Goal: Task Accomplishment & Management: Complete application form

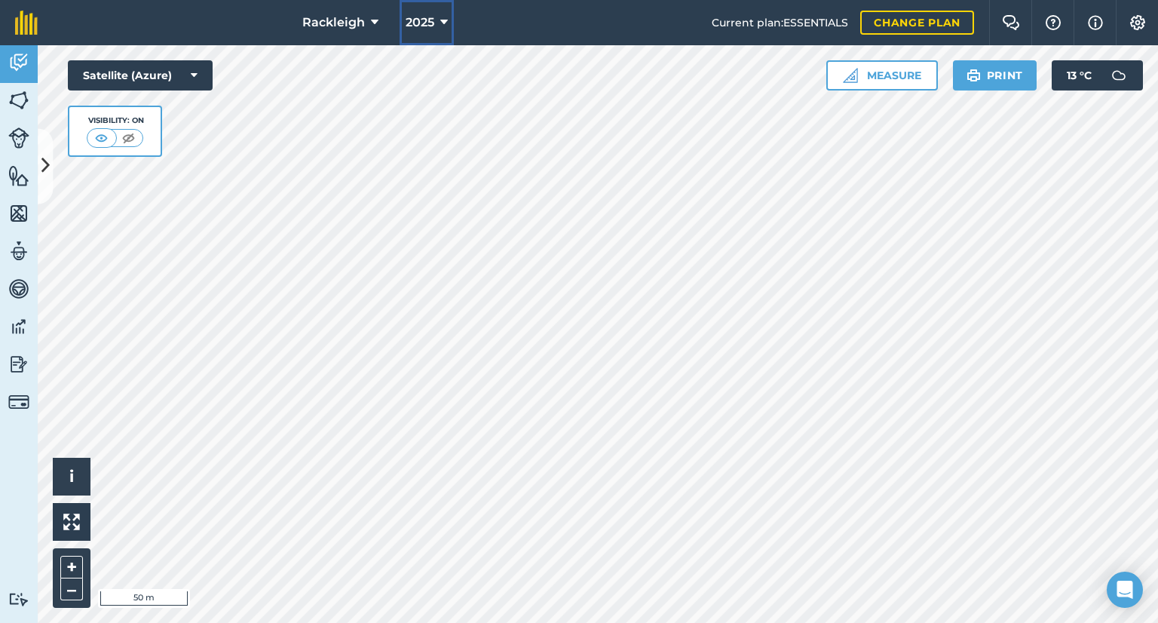
click at [440, 22] on icon at bounding box center [444, 23] width 8 height 18
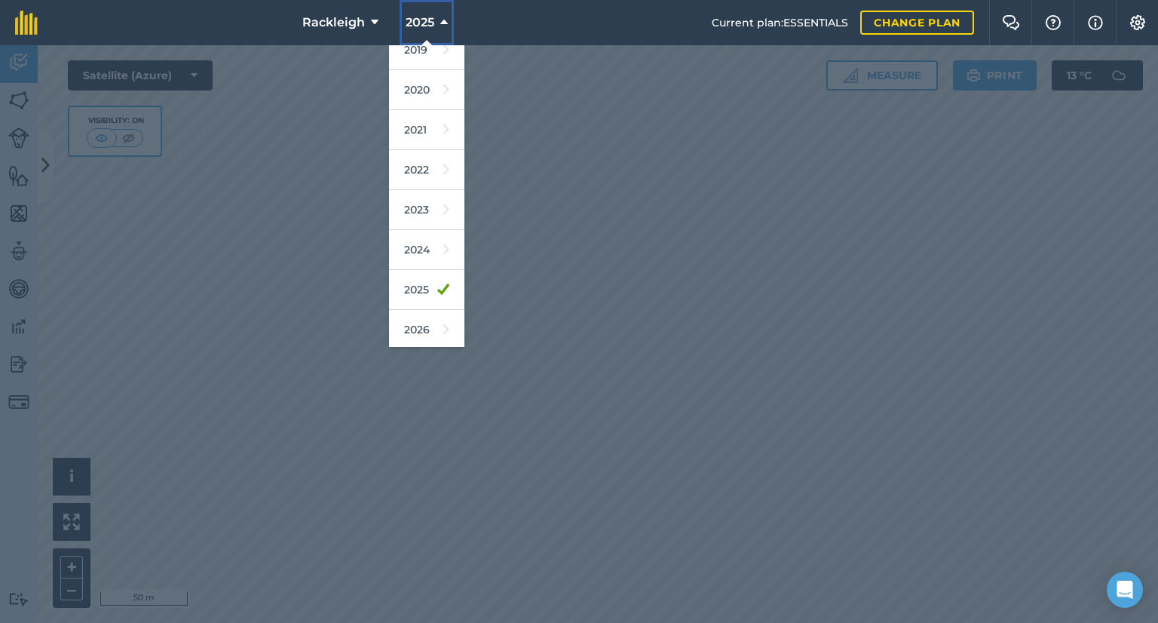
scroll to position [128, 0]
click at [412, 217] on link "2024" at bounding box center [426, 217] width 75 height 40
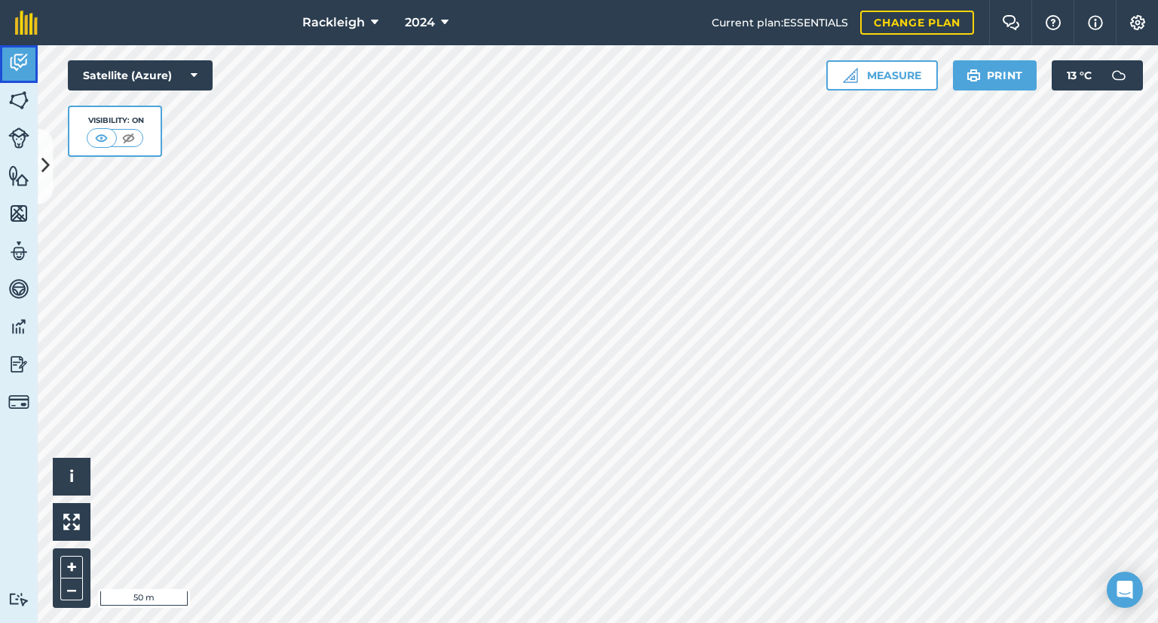
click at [12, 64] on img at bounding box center [18, 62] width 21 height 23
click at [42, 162] on icon at bounding box center [45, 166] width 8 height 26
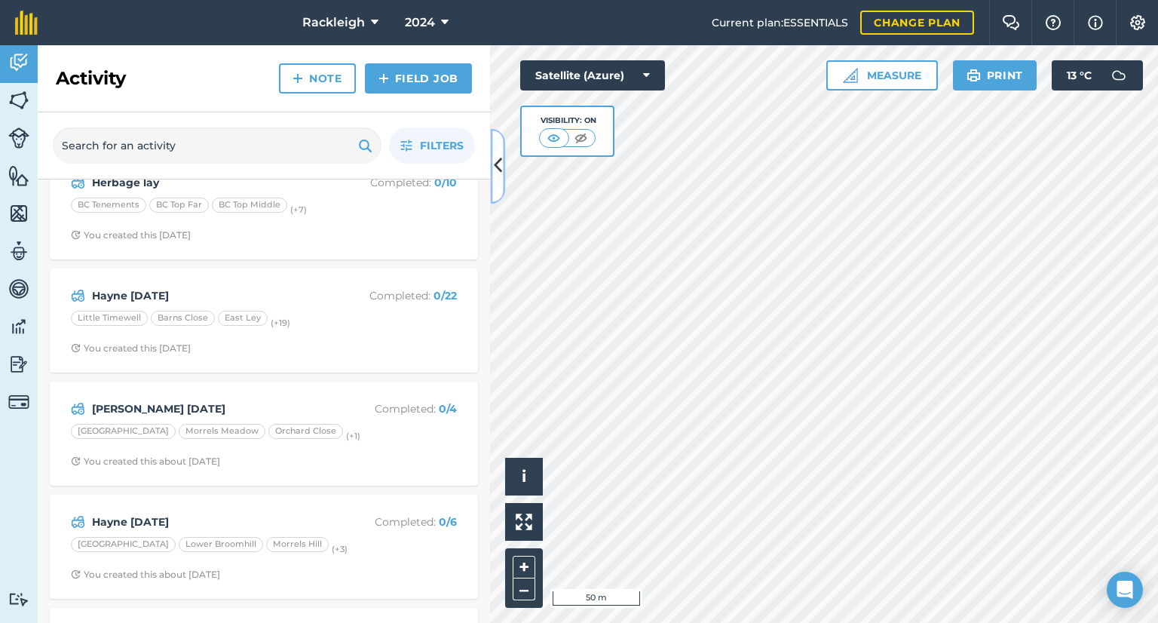
scroll to position [377, 0]
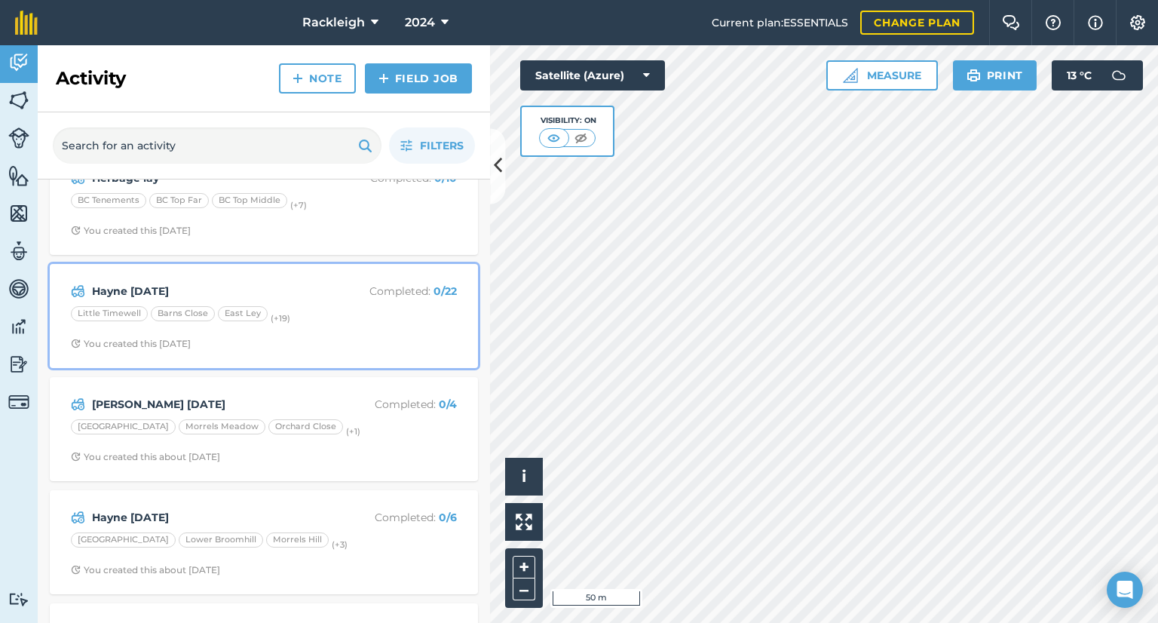
click at [317, 326] on div "Hayne [DATE] Completed : 0 / 22 Little Timewell Barns Close [GEOGRAPHIC_DATA] (…" at bounding box center [264, 316] width 410 height 86
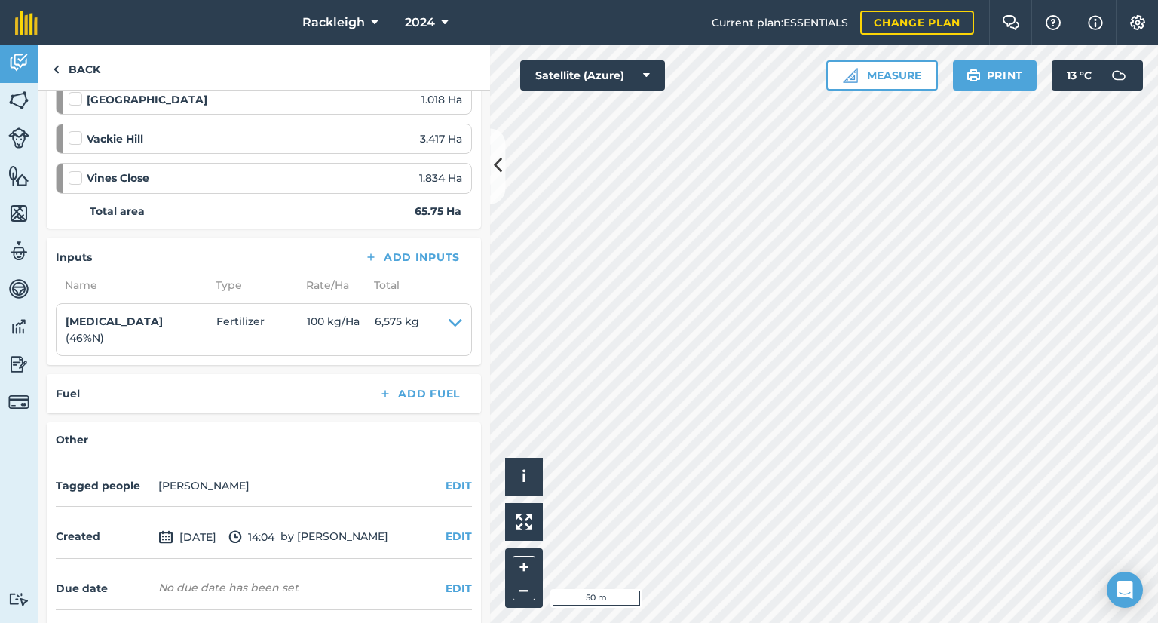
scroll to position [1046, 0]
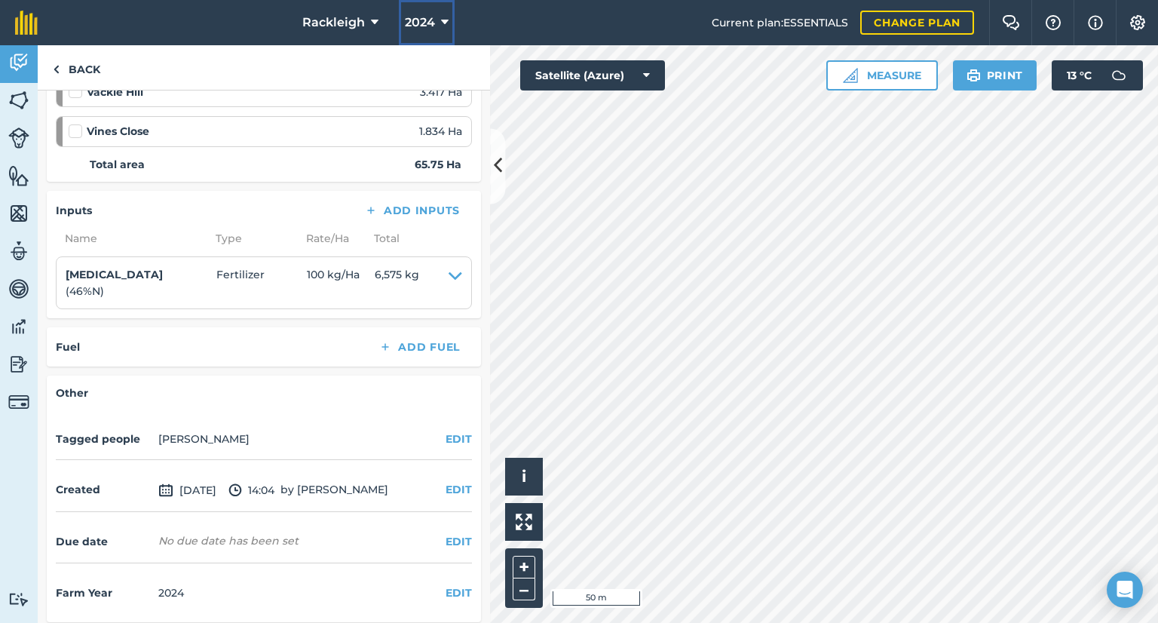
click at [442, 22] on icon at bounding box center [445, 23] width 8 height 18
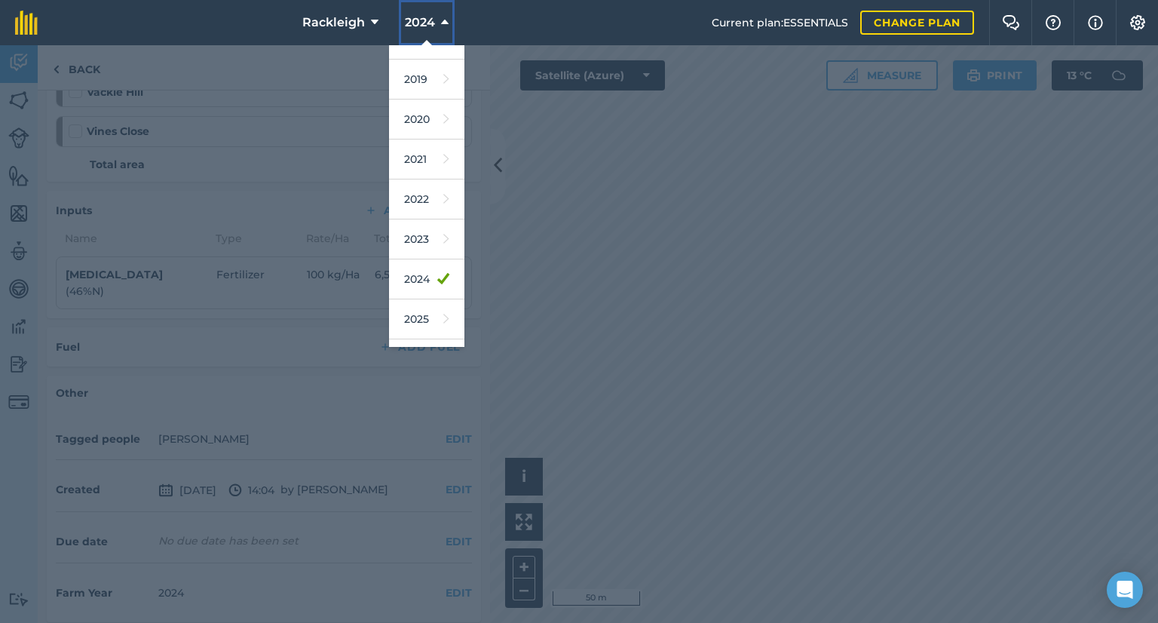
scroll to position [69, 0]
click at [413, 320] on link "2025" at bounding box center [426, 316] width 75 height 40
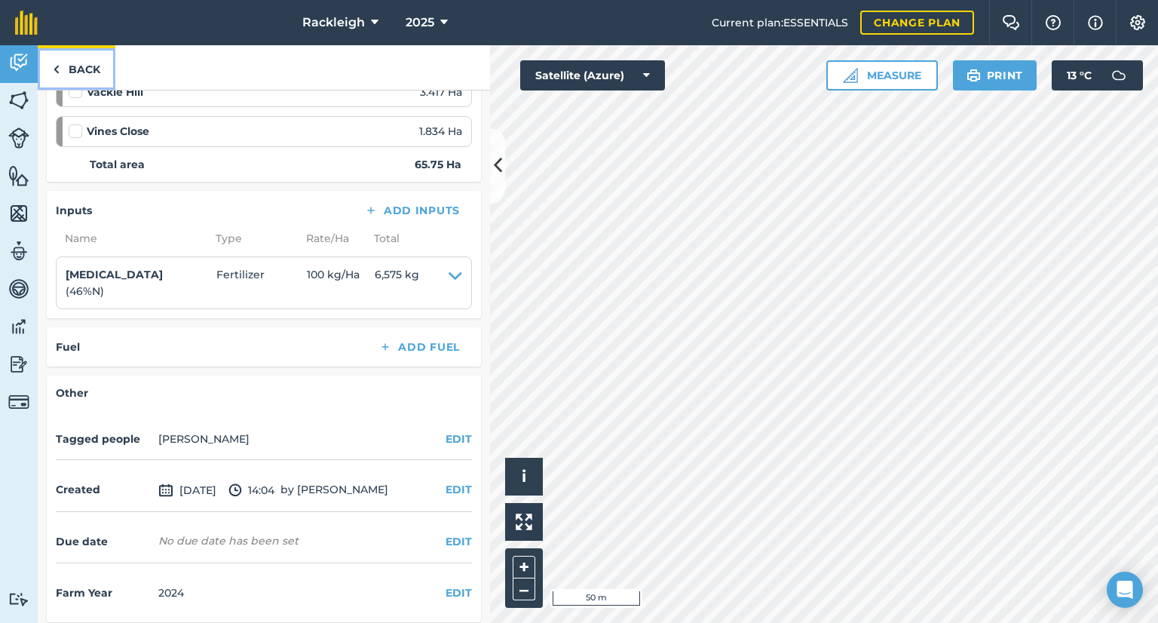
click at [84, 78] on link "Back" at bounding box center [77, 67] width 78 height 44
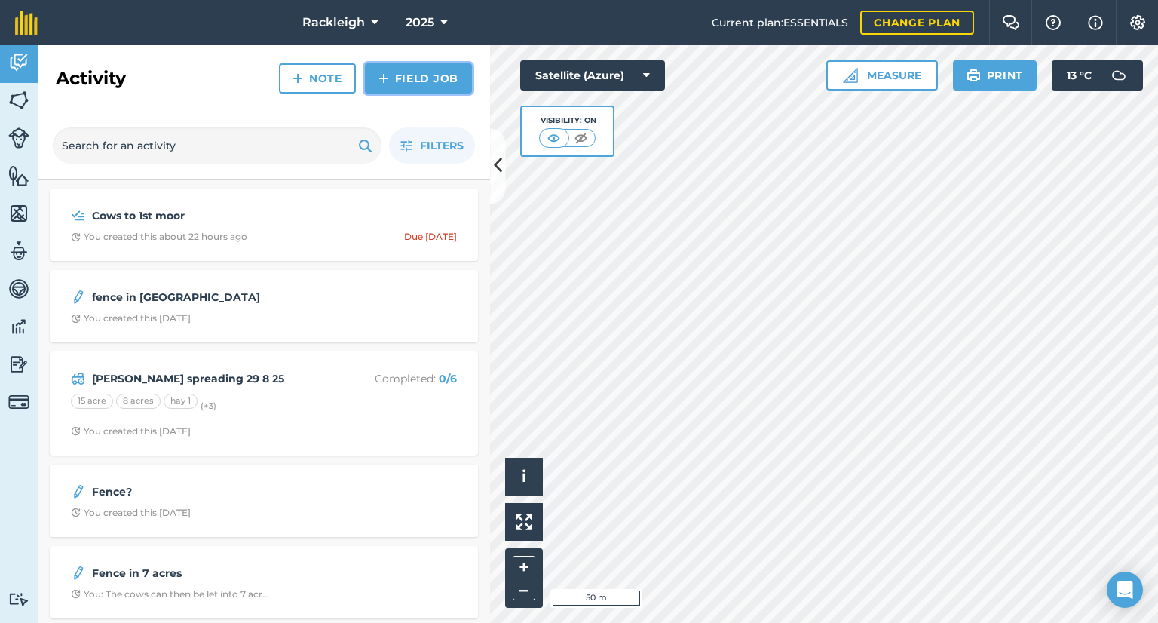
click at [408, 76] on link "Field Job" at bounding box center [418, 78] width 107 height 30
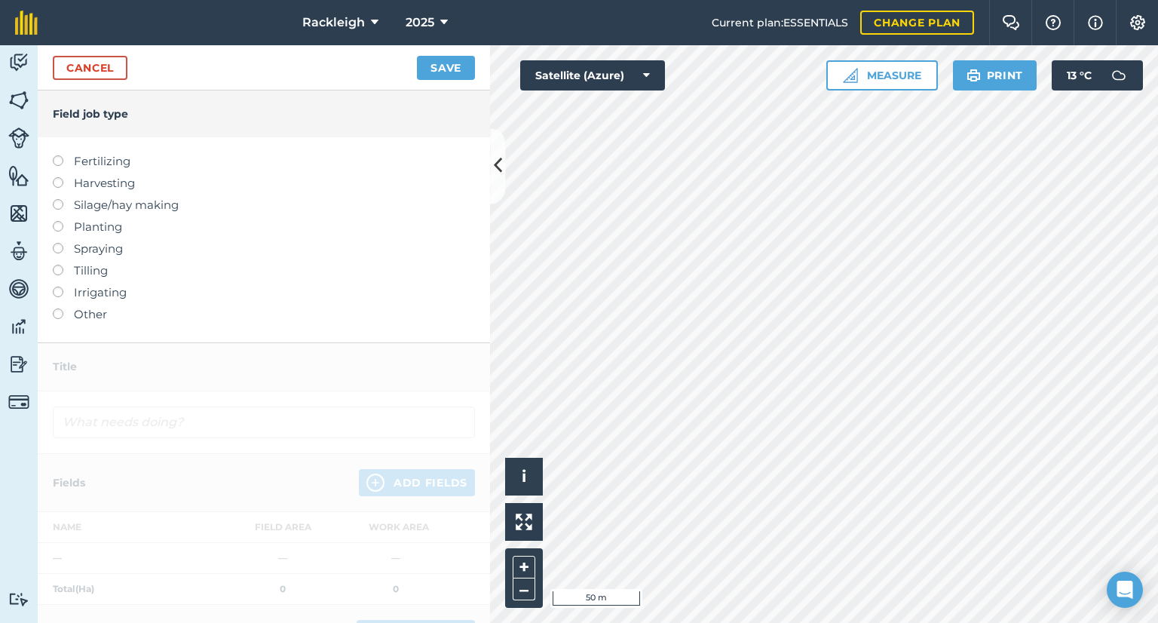
click at [101, 160] on label "Fertilizing" at bounding box center [264, 161] width 422 height 18
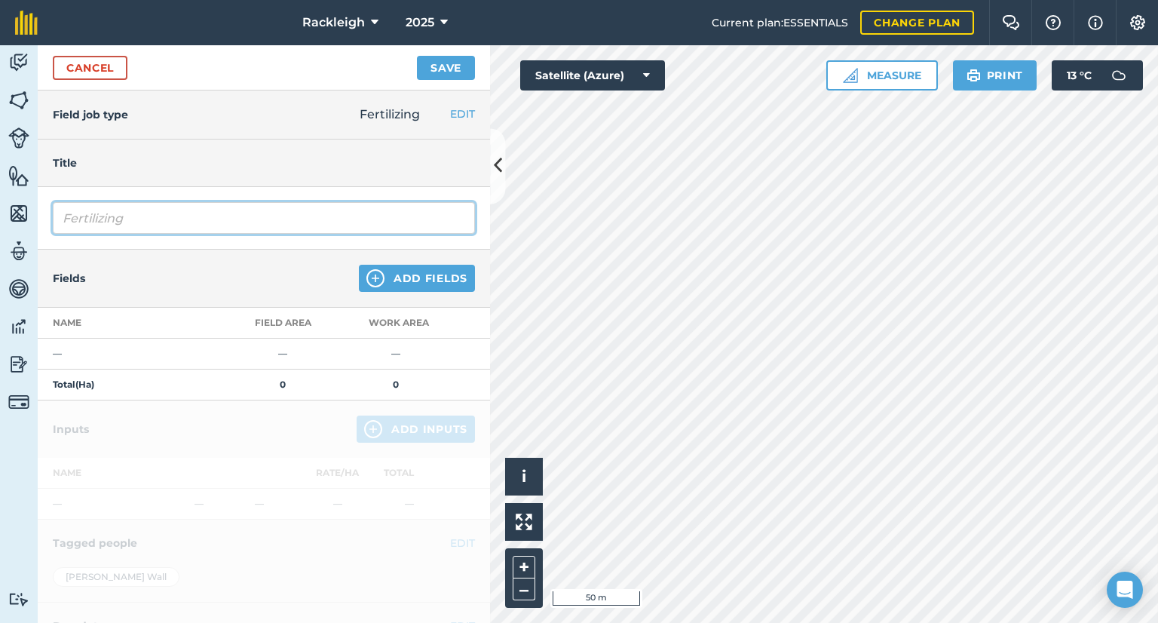
click at [180, 216] on input "Fertilizing" at bounding box center [264, 218] width 422 height 32
type input "F"
type input "Hayne Fertilizer 1 9 25"
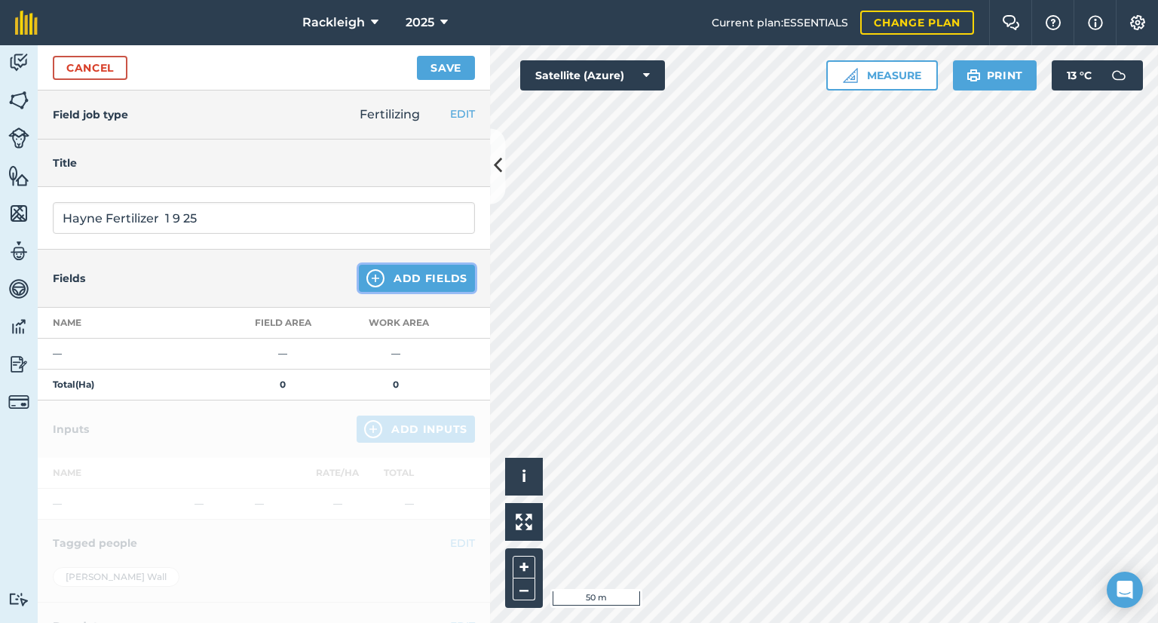
click at [416, 286] on button "Add Fields" at bounding box center [417, 278] width 116 height 27
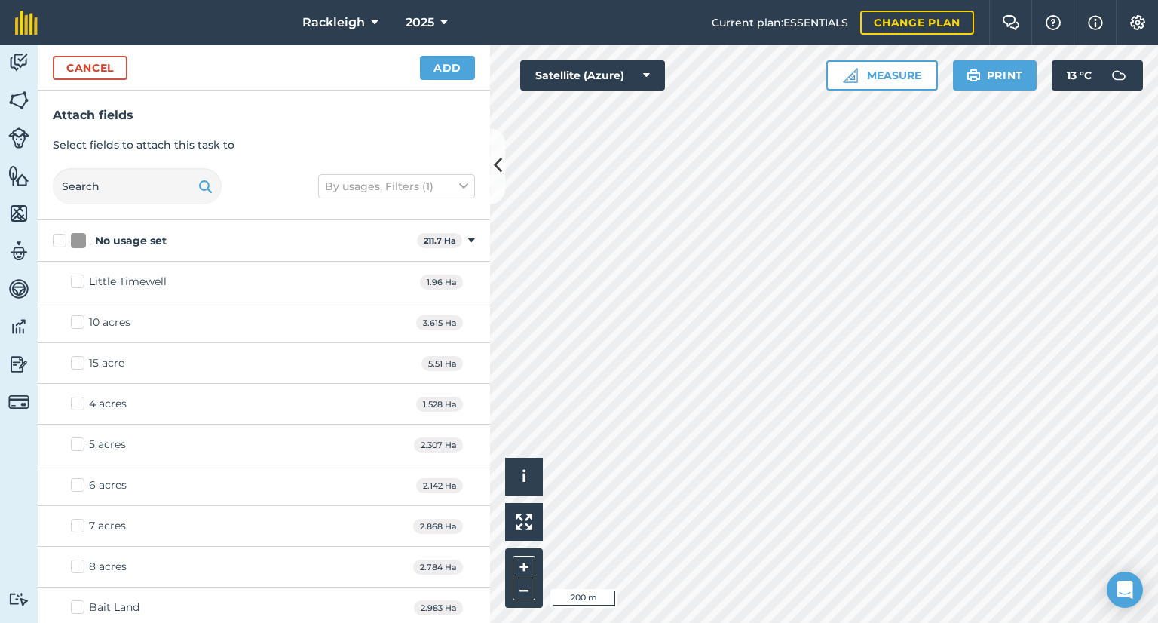
checkbox input "true"
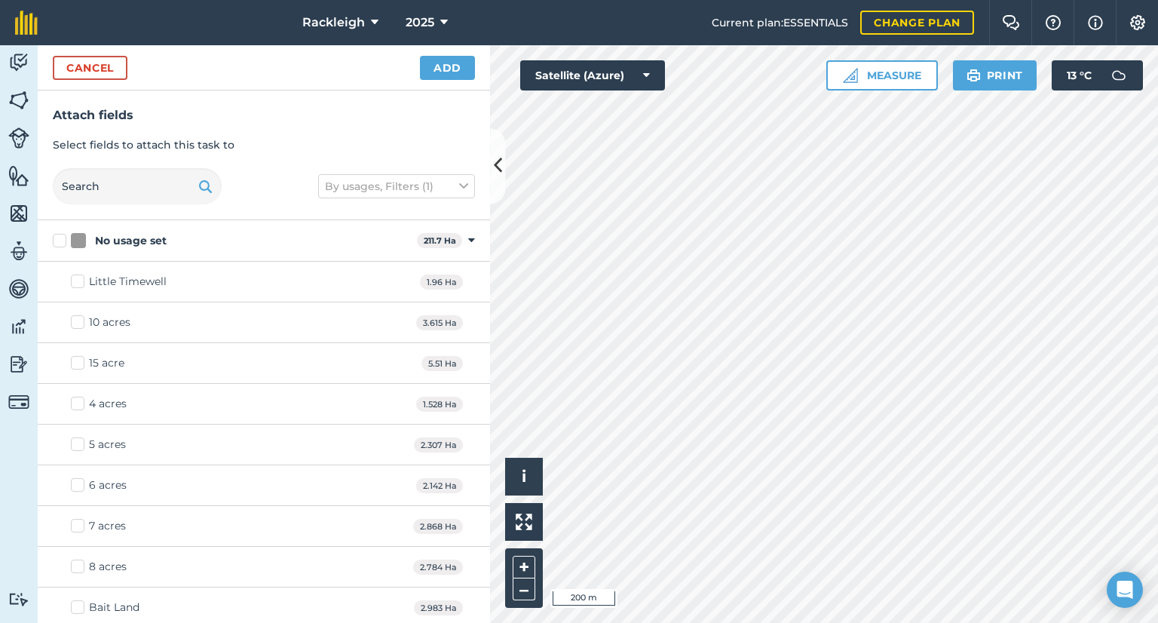
checkbox input "true"
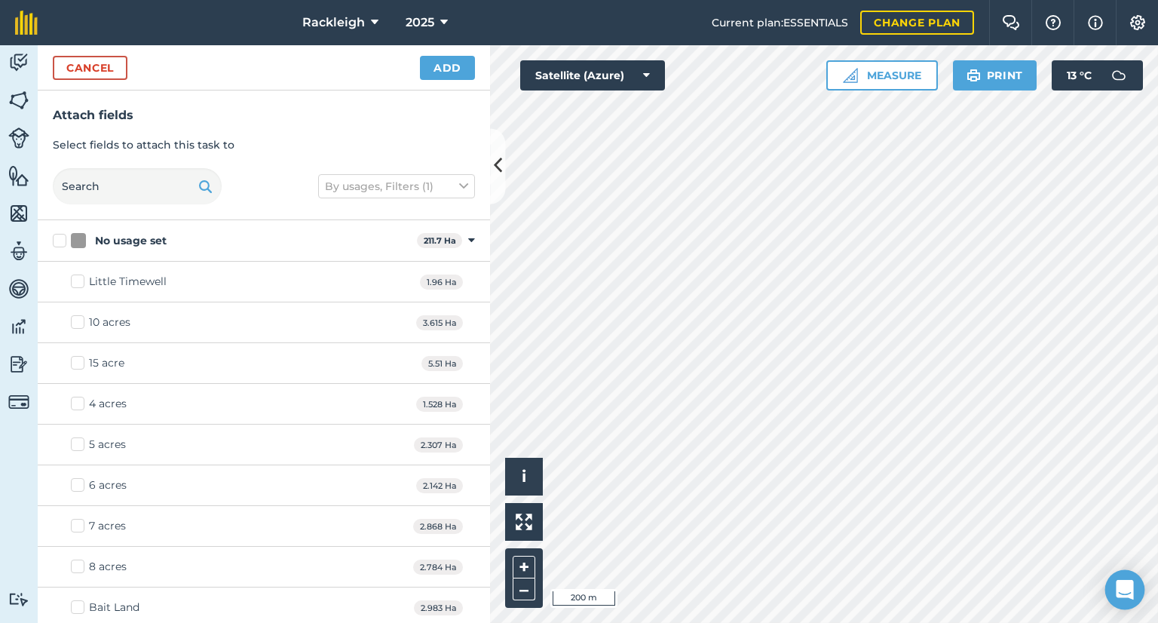
checkbox input "true"
click at [443, 69] on button "Add" at bounding box center [447, 68] width 55 height 24
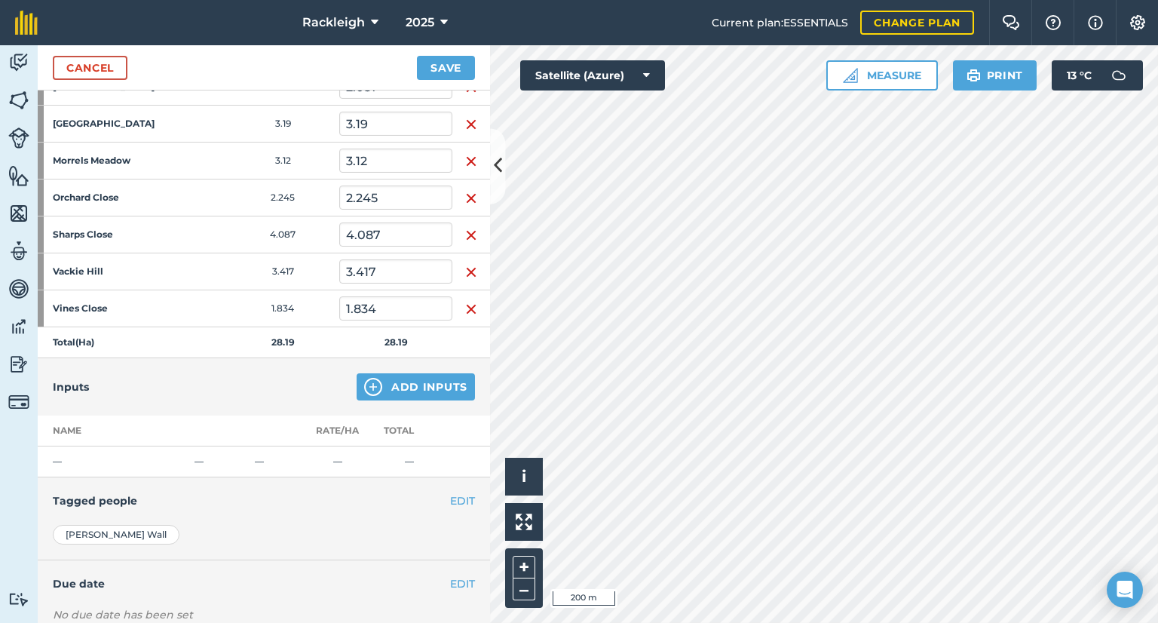
scroll to position [452, 0]
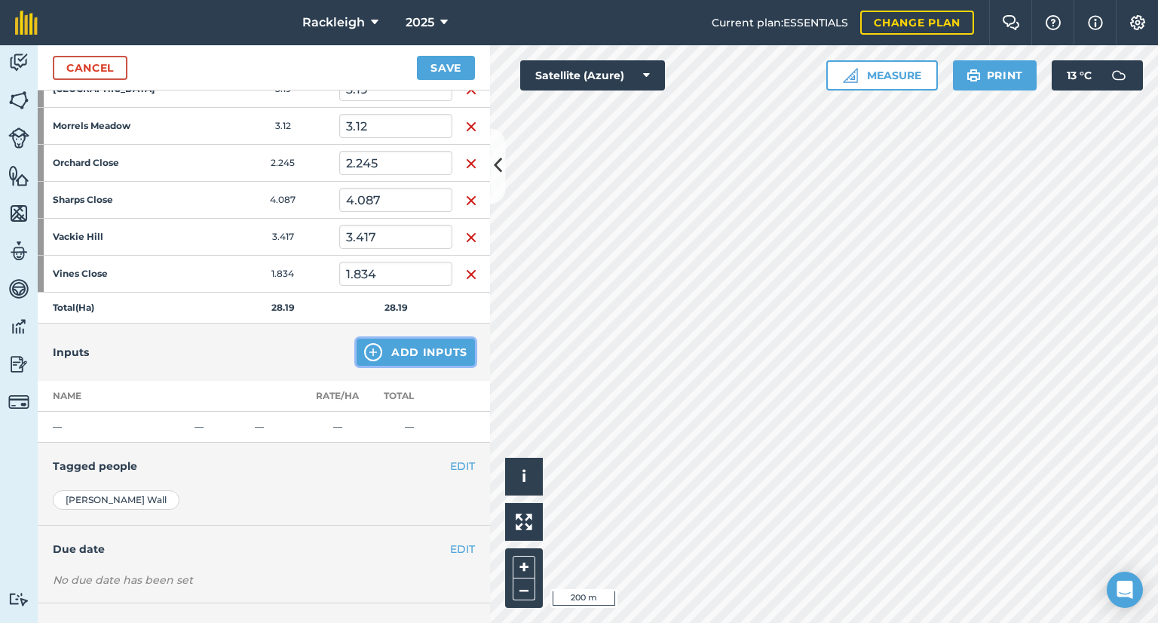
click at [415, 345] on button "Add Inputs" at bounding box center [416, 352] width 118 height 27
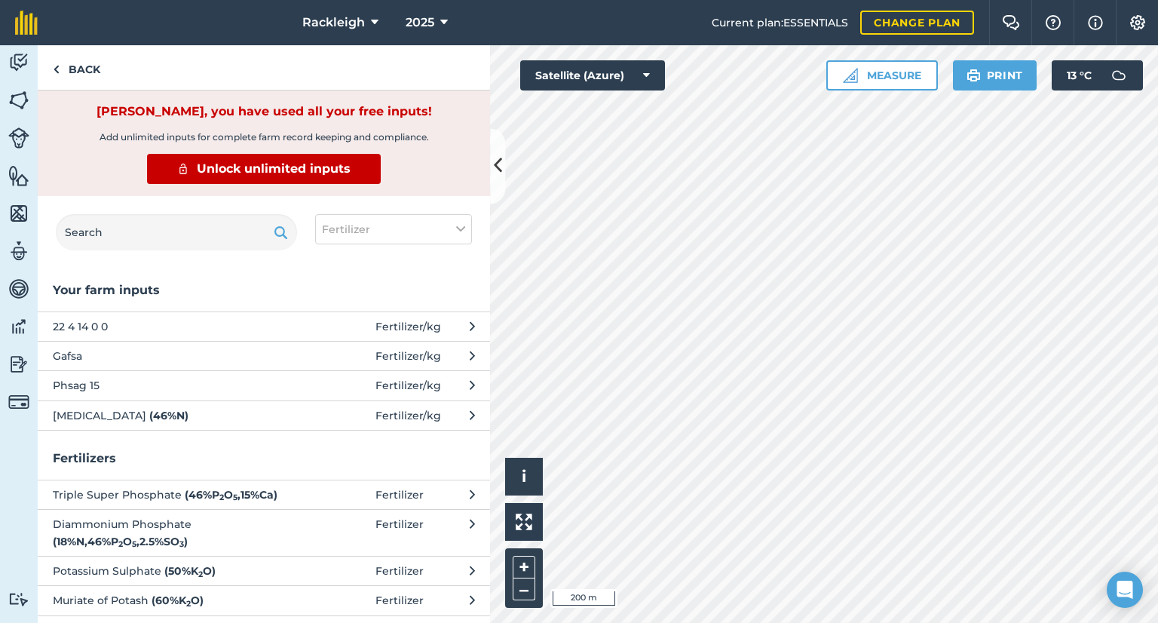
click at [97, 324] on span "22 4 14 0 0" at bounding box center [176, 326] width 247 height 17
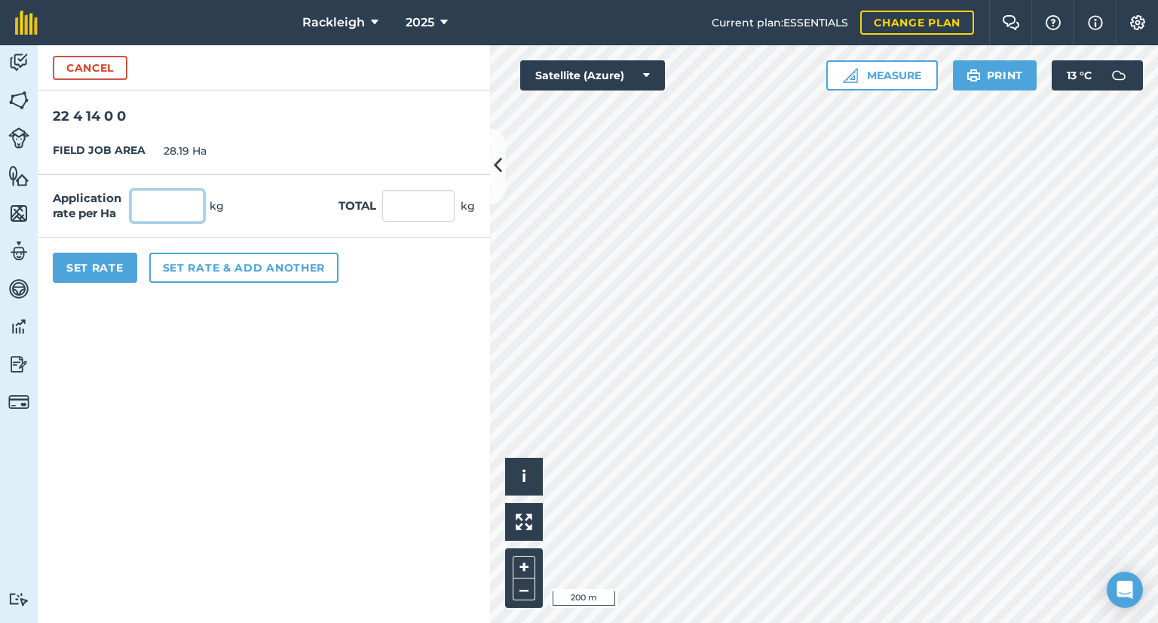
click at [171, 207] on input "text" at bounding box center [167, 206] width 72 height 32
type input "75"
type input "2,114.25"
click at [93, 270] on button "Set Rate" at bounding box center [95, 268] width 84 height 30
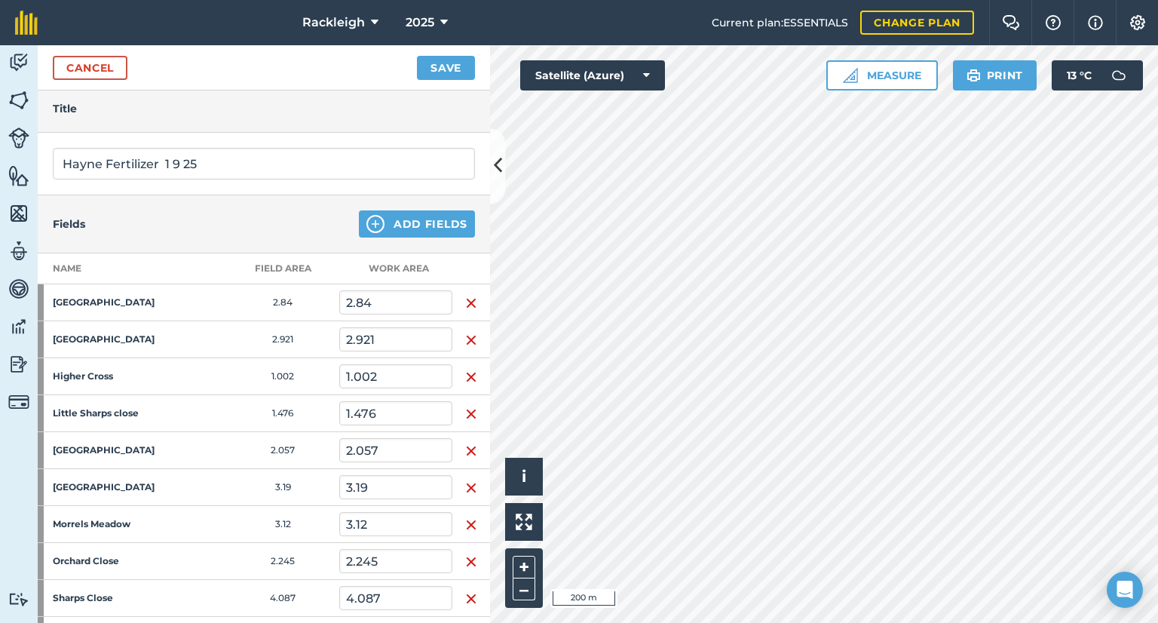
scroll to position [0, 0]
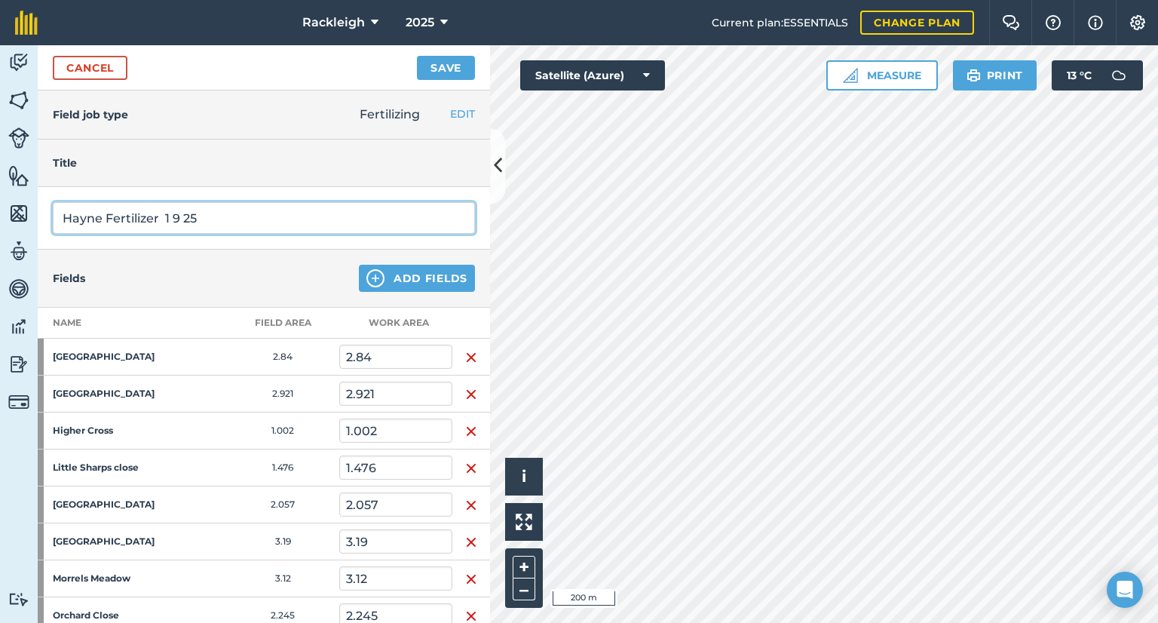
click at [258, 220] on input "Hayne Fertilizer 1 9 25" at bounding box center [264, 218] width 422 height 32
type input "Hayne Fertilizer 1 9 25 23 0"
